Goal: Information Seeking & Learning: Learn about a topic

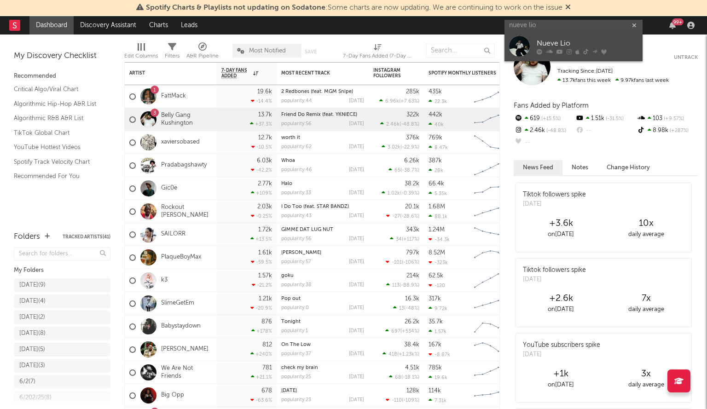
type input "nueve lio"
click at [568, 43] on div "Nueve Lio" at bounding box center [586, 43] width 101 height 11
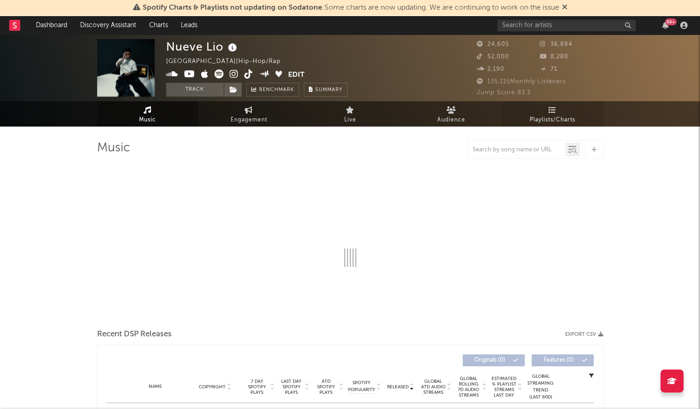
click at [576, 118] on link "Playlists/Charts" at bounding box center [552, 113] width 101 height 25
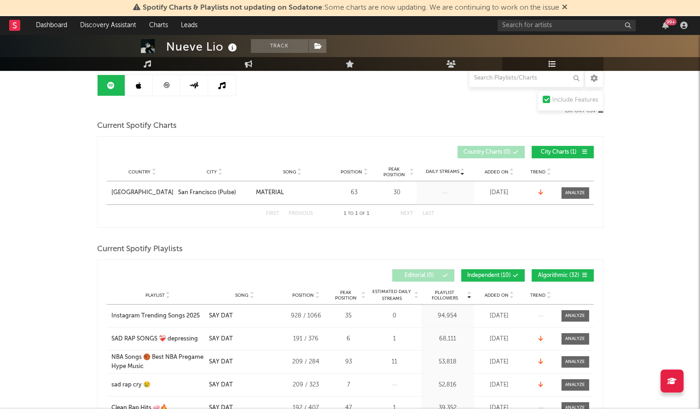
scroll to position [147, 0]
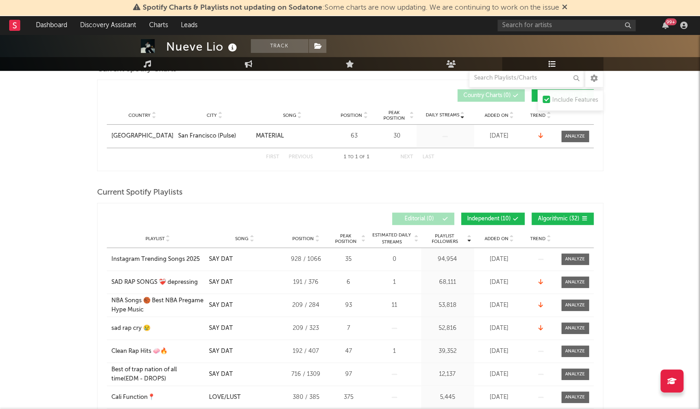
click at [494, 113] on span "Added On" at bounding box center [496, 116] width 24 height 6
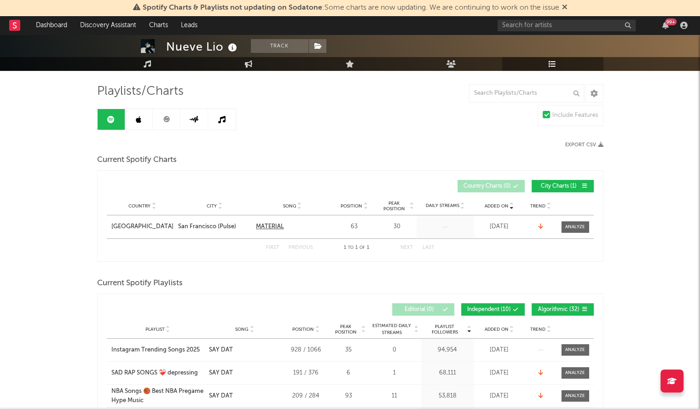
scroll to position [54, 0]
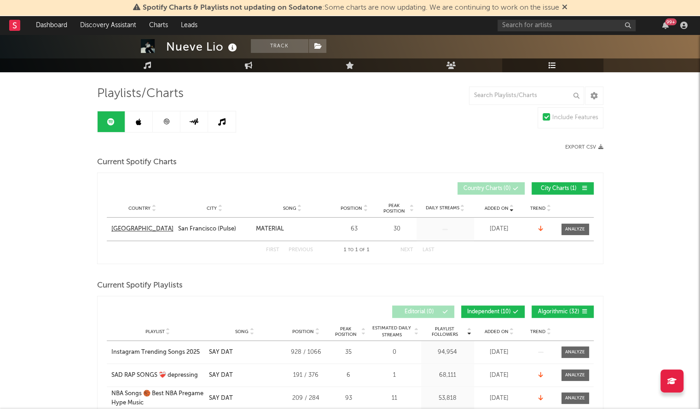
click at [128, 229] on div "[GEOGRAPHIC_DATA]" at bounding box center [142, 229] width 62 height 9
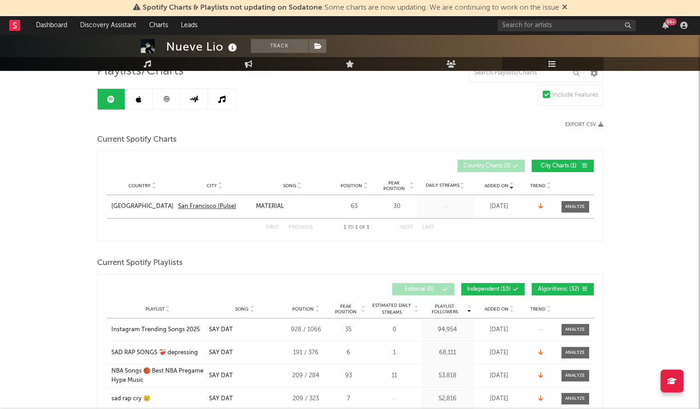
scroll to position [77, 0]
click at [121, 207] on div "[GEOGRAPHIC_DATA]" at bounding box center [142, 206] width 62 height 9
click at [137, 102] on link at bounding box center [139, 98] width 28 height 21
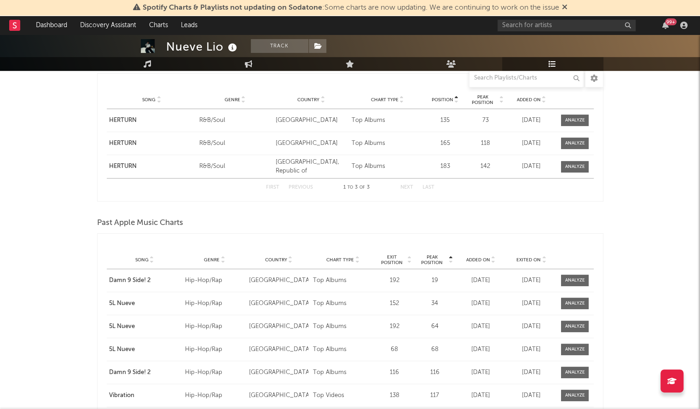
scroll to position [120, 0]
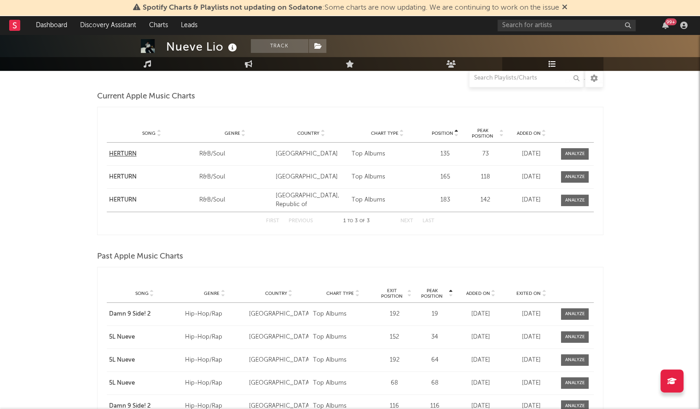
click at [118, 156] on div "HERTURN" at bounding box center [152, 154] width 86 height 9
click at [361, 152] on div "Top Albums" at bounding box center [386, 154] width 71 height 9
click at [206, 153] on div "R&B/Soul" at bounding box center [234, 154] width 71 height 9
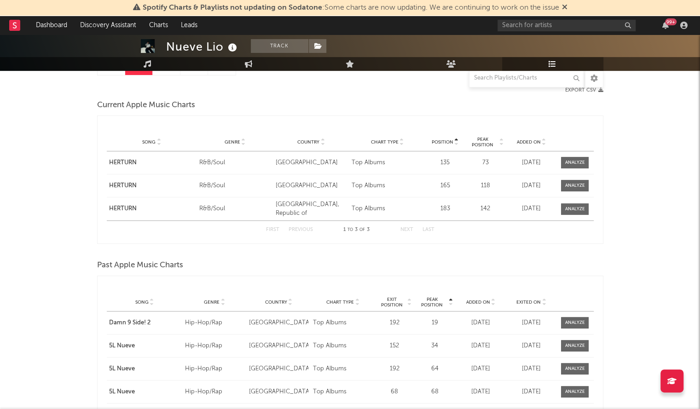
scroll to position [108, 0]
